Goal: Task Accomplishment & Management: Complete application form

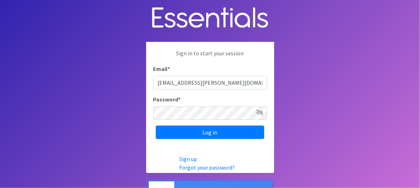
type input "[EMAIL_ADDRESS][PERSON_NAME][DOMAIN_NAME]"
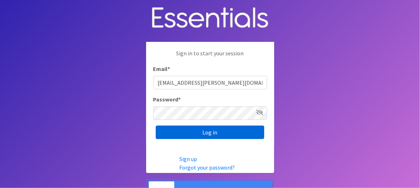
click at [189, 135] on input "Log in" at bounding box center [210, 133] width 108 height 14
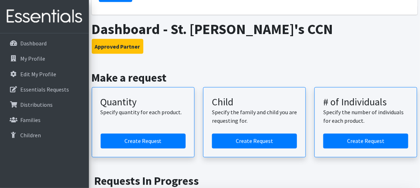
scroll to position [388, 0]
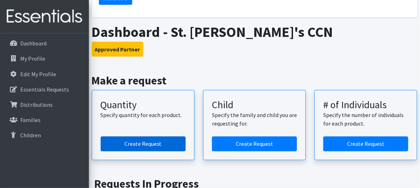
click at [159, 137] on link "Create Request" at bounding box center [143, 144] width 85 height 15
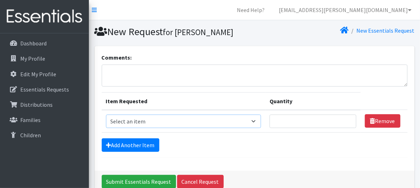
drag, startPoint x: 0, startPoint y: 0, endPoint x: 159, endPoint y: 123, distance: 201.2
click at [159, 123] on select "Select an item 2T3T(30/child) 3T4T(30/child) 4T5T(30/child) Cloth Diaper Kit (s…" at bounding box center [183, 122] width 155 height 14
select select "950"
click at [106, 115] on select "Select an item 2T3T(30/child) 3T4T(30/child) 4T5T(30/child) Cloth Diaper Kit (s…" at bounding box center [183, 122] width 155 height 14
click at [330, 123] on input "Quantity" at bounding box center [312, 122] width 86 height 14
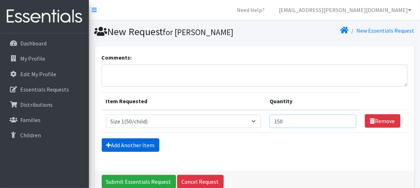
type input "150"
click at [125, 145] on link "Add Another Item" at bounding box center [131, 146] width 58 height 14
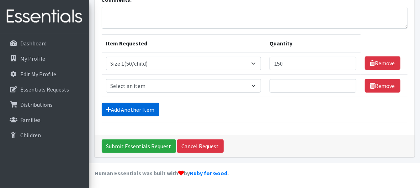
scroll to position [58, 0]
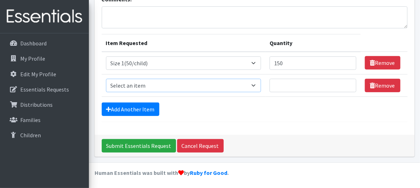
click at [256, 86] on select "Select an item 2T3T(30/child) 3T4T(30/child) 4T5T(30/child) Cloth Diaper Kit (s…" at bounding box center [183, 86] width 155 height 14
select select "963"
click at [106, 79] on select "Select an item 2T3T(30/child) 3T4T(30/child) 4T5T(30/child) Cloth Diaper Kit (s…" at bounding box center [183, 86] width 155 height 14
click at [306, 86] on input "Quantity" at bounding box center [312, 86] width 86 height 14
type input "175"
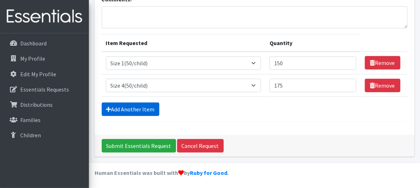
click at [130, 106] on link "Add Another Item" at bounding box center [131, 110] width 58 height 14
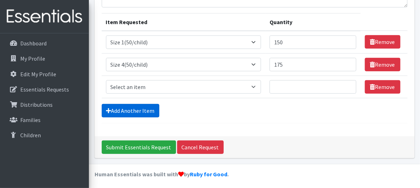
scroll to position [81, 0]
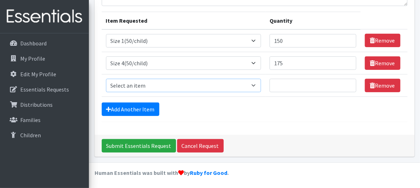
click at [191, 86] on select "Select an item 2T3T(30/child) 3T4T(30/child) 4T5T(30/child) Cloth Diaper Kit (s…" at bounding box center [183, 86] width 155 height 14
click at [106, 79] on select "Select an item 2T3T(30/child) 3T4T(30/child) 4T5T(30/child) Cloth Diaper Kit (s…" at bounding box center [183, 86] width 155 height 14
click at [311, 85] on input "Quantity" at bounding box center [312, 86] width 86 height 14
click at [257, 85] on select "Select an item 2T3T(30/child) 3T4T(30/child) 4T5T(30/child) Cloth Diaper Kit (s…" at bounding box center [183, 86] width 155 height 14
select select "964"
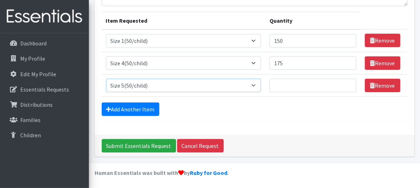
click at [106, 79] on select "Select an item 2T3T(30/child) 3T4T(30/child) 4T5T(30/child) Cloth Diaper Kit (s…" at bounding box center [183, 86] width 155 height 14
click at [301, 90] on input "Quantity" at bounding box center [312, 86] width 86 height 14
type input "250"
click at [133, 106] on link "Add Another Item" at bounding box center [131, 110] width 58 height 14
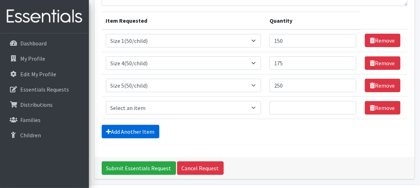
scroll to position [103, 0]
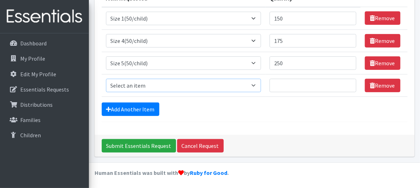
click at [219, 86] on select "Select an item 2T3T(30/child) 3T4T(30/child) 4T5T(30/child) Cloth Diaper Kit (s…" at bounding box center [183, 86] width 155 height 14
select select "966"
click at [106, 79] on select "Select an item 2T3T(30/child) 3T4T(30/child) 4T5T(30/child) Cloth Diaper Kit (s…" at bounding box center [183, 86] width 155 height 14
click at [297, 84] on input "Quantity" at bounding box center [312, 86] width 86 height 14
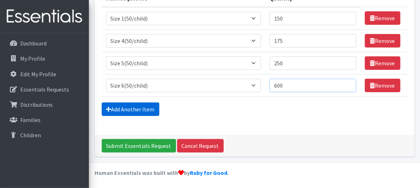
type input "600"
click at [142, 109] on link "Add Another Item" at bounding box center [131, 110] width 58 height 14
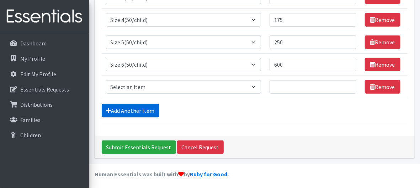
scroll to position [125, 0]
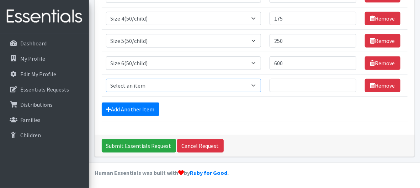
click at [214, 85] on select "Select an item 2T3T(30/child) 3T4T(30/child) 4T5T(30/child) Cloth Diaper Kit (s…" at bounding box center [183, 86] width 155 height 14
select select "939"
click at [106, 79] on select "Select an item 2T3T(30/child) 3T4T(30/child) 4T5T(30/child) Cloth Diaper Kit (s…" at bounding box center [183, 86] width 155 height 14
click at [329, 87] on input "Quantity" at bounding box center [312, 86] width 86 height 14
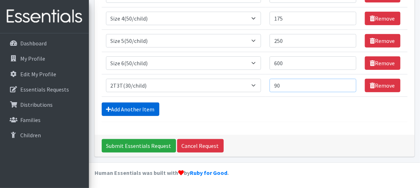
type input "90"
click at [137, 107] on link "Add Another Item" at bounding box center [131, 110] width 58 height 14
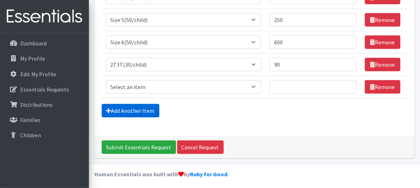
scroll to position [148, 0]
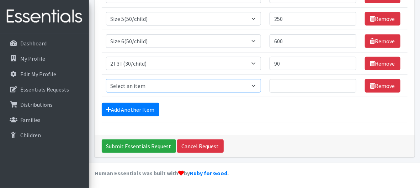
click at [258, 86] on select "Select an item 2T3T(30/child) 3T4T(30/child) 4T5T(30/child) Cloth Diaper Kit (s…" at bounding box center [183, 86] width 155 height 14
select select "941"
click at [106, 79] on select "Select an item 2T3T(30/child) 3T4T(30/child) 4T5T(30/child) Cloth Diaper Kit (s…" at bounding box center [183, 86] width 155 height 14
click at [310, 87] on input "Quantity" at bounding box center [312, 86] width 86 height 14
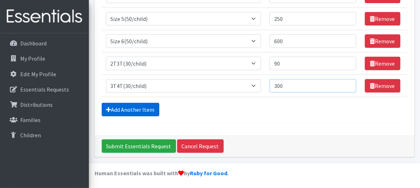
type input "300"
click at [145, 107] on link "Add Another Item" at bounding box center [131, 110] width 58 height 14
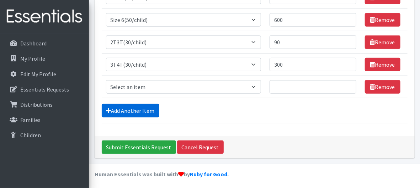
scroll to position [170, 0]
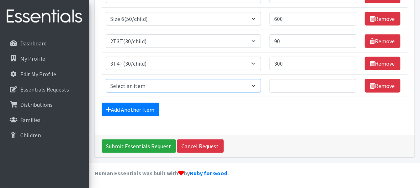
click at [164, 86] on select "Select an item 2T3T(30/child) 3T4T(30/child) 4T5T(30/child) Cloth Diaper Kit (s…" at bounding box center [183, 86] width 155 height 14
select select "953"
click at [106, 79] on select "Select an item 2T3T(30/child) 3T4T(30/child) 4T5T(30/child) Cloth Diaper Kit (s…" at bounding box center [183, 86] width 155 height 14
click at [324, 83] on input "Quantity" at bounding box center [312, 86] width 86 height 14
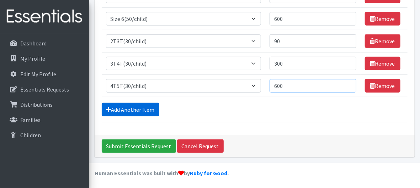
type input "600"
click at [132, 109] on link "Add Another Item" at bounding box center [131, 110] width 58 height 14
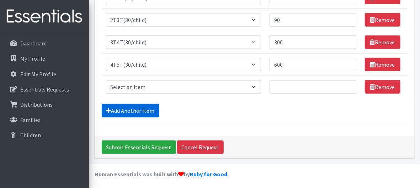
scroll to position [192, 0]
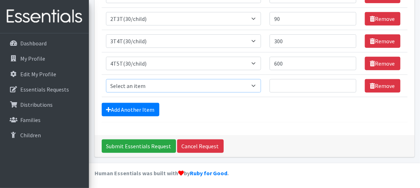
click at [208, 85] on select "Select an item 2T3T(30/child) 3T4T(30/child) 4T5T(30/child) Cloth Diaper Kit (s…" at bounding box center [183, 86] width 155 height 14
select select "6225"
click at [106, 79] on select "Select an item 2T3T(30/child) 3T4T(30/child) 4T5T(30/child) Cloth Diaper Kit (s…" at bounding box center [183, 86] width 155 height 14
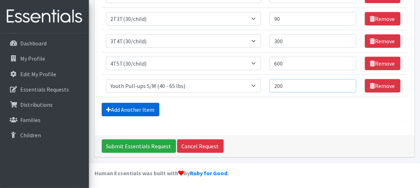
type input "200"
click at [133, 106] on link "Add Another Item" at bounding box center [131, 110] width 58 height 14
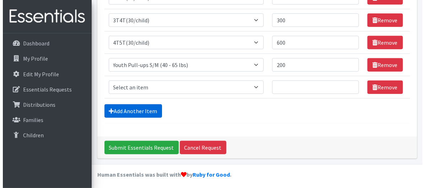
scroll to position [215, 0]
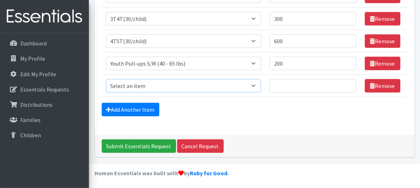
click at [254, 85] on select "Select an item 2T3T(30/child) 3T4T(30/child) 4T5T(30/child) Cloth Diaper Kit (s…" at bounding box center [183, 86] width 155 height 14
drag, startPoint x: 376, startPoint y: 83, endPoint x: 295, endPoint y: 125, distance: 91.4
click at [370, 86] on icon at bounding box center [372, 86] width 5 height 6
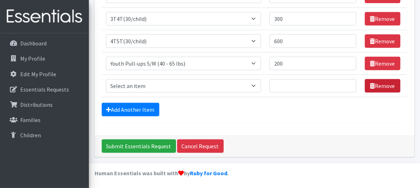
click at [370, 86] on icon at bounding box center [372, 86] width 5 height 6
click at [370, 87] on icon at bounding box center [372, 86] width 5 height 6
drag, startPoint x: 368, startPoint y: 87, endPoint x: 375, endPoint y: 80, distance: 10.3
drag, startPoint x: 375, startPoint y: 80, endPoint x: 275, endPoint y: 109, distance: 104.2
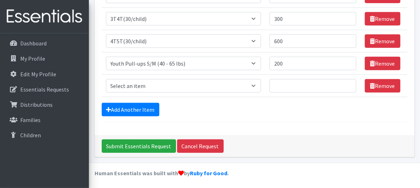
click at [275, 109] on div "Add Another Item" at bounding box center [255, 110] width 306 height 14
drag, startPoint x: 142, startPoint y: 145, endPoint x: 117, endPoint y: 146, distance: 24.9
click at [117, 146] on input "Submit Essentials Request" at bounding box center [139, 147] width 74 height 14
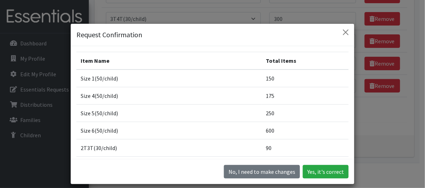
drag, startPoint x: 117, startPoint y: 146, endPoint x: 319, endPoint y: 15, distance: 240.4
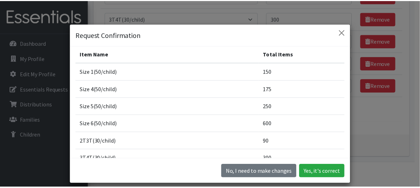
scroll to position [0, 0]
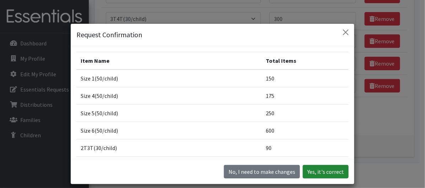
click at [322, 166] on button "Yes, it's correct" at bounding box center [326, 172] width 46 height 14
